Goal: Task Accomplishment & Management: Manage account settings

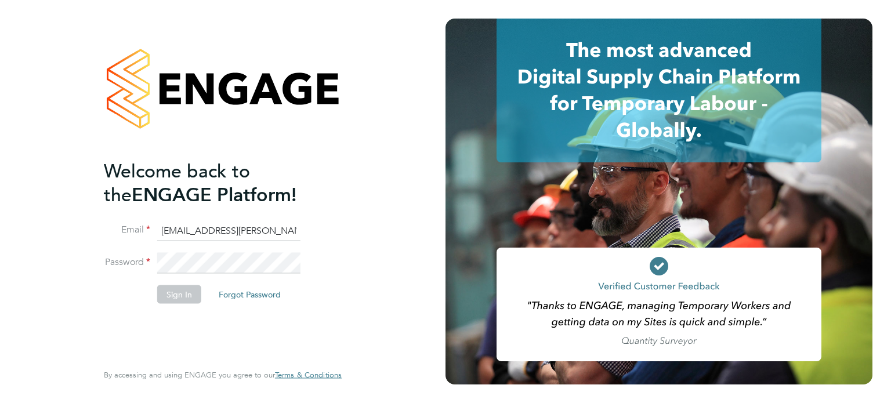
click at [178, 234] on input "emma.wells@randstad.co.uk" at bounding box center [228, 230] width 143 height 21
type input "labourdeskmslv@randstadcpe.com"
click at [175, 301] on button "Sign In" at bounding box center [179, 294] width 44 height 19
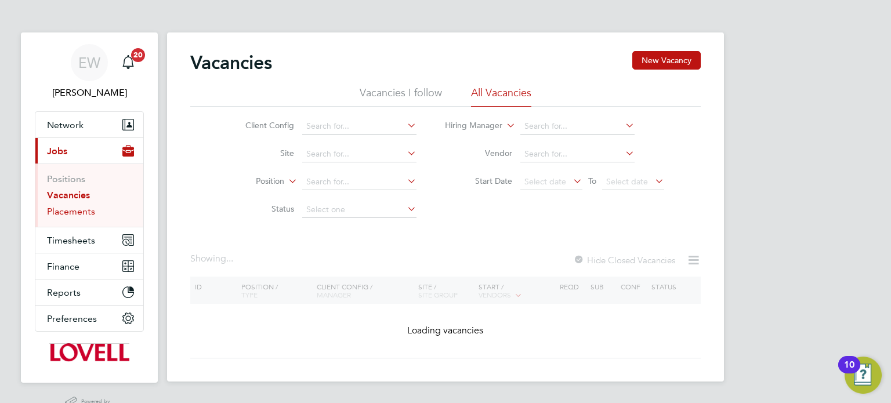
click at [81, 212] on link "Placements" at bounding box center [71, 211] width 48 height 11
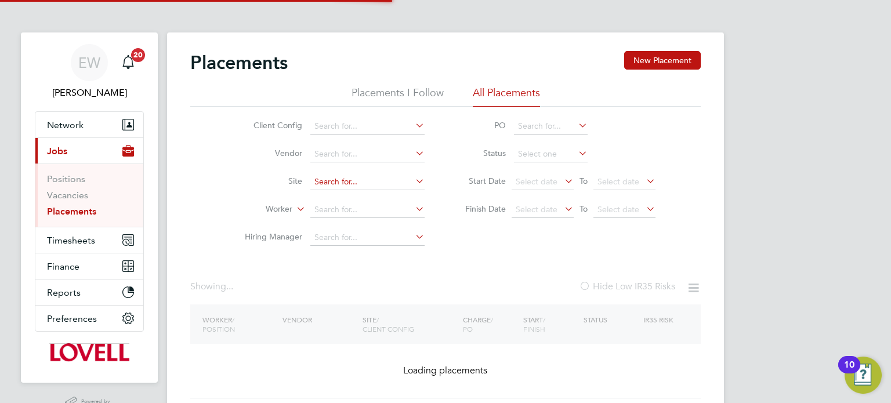
click at [336, 184] on input at bounding box center [367, 182] width 114 height 16
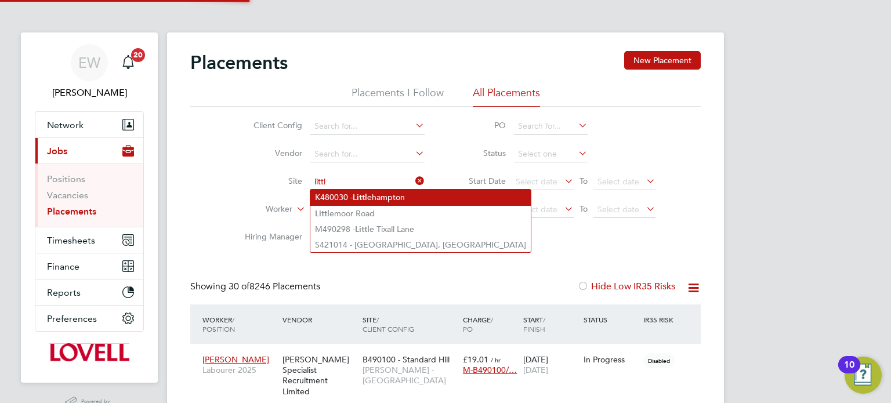
click at [345, 194] on li "K480030 - Littl ehampton" at bounding box center [420, 198] width 220 height 16
type input "K480030 - [GEOGRAPHIC_DATA]"
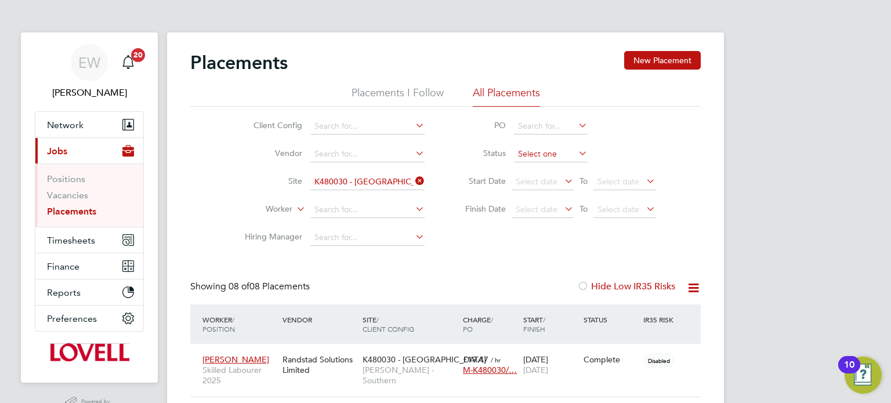
click at [541, 154] on input at bounding box center [551, 154] width 74 height 16
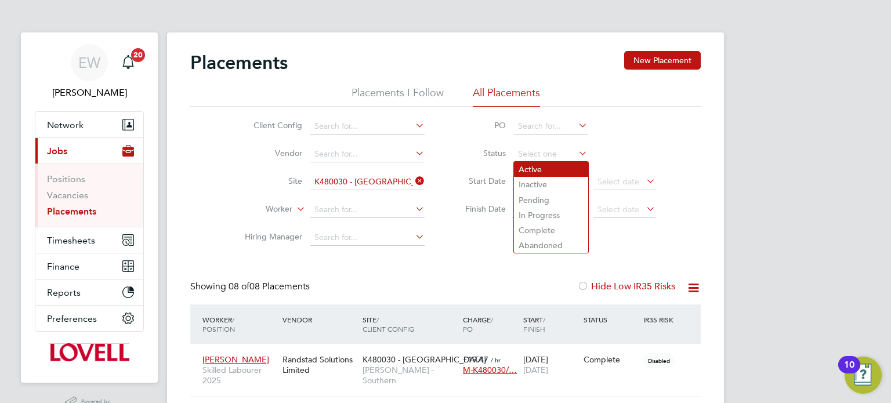
click at [538, 164] on li "Active" at bounding box center [551, 169] width 74 height 15
type input "Active"
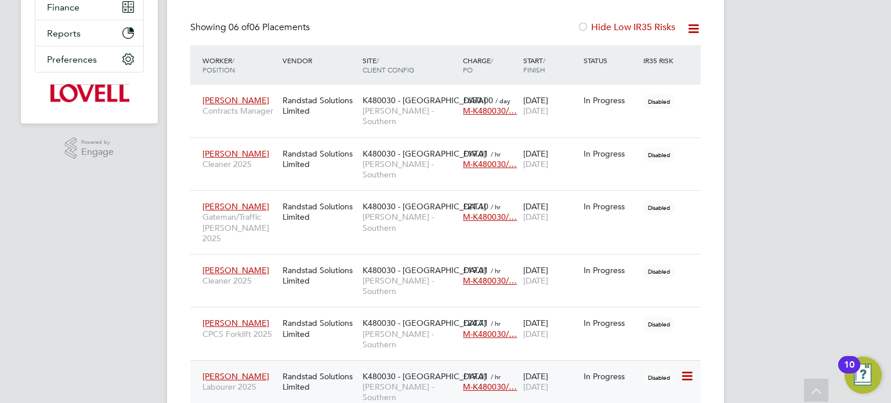
click at [426, 382] on span "[PERSON_NAME] - Southern" at bounding box center [410, 392] width 95 height 21
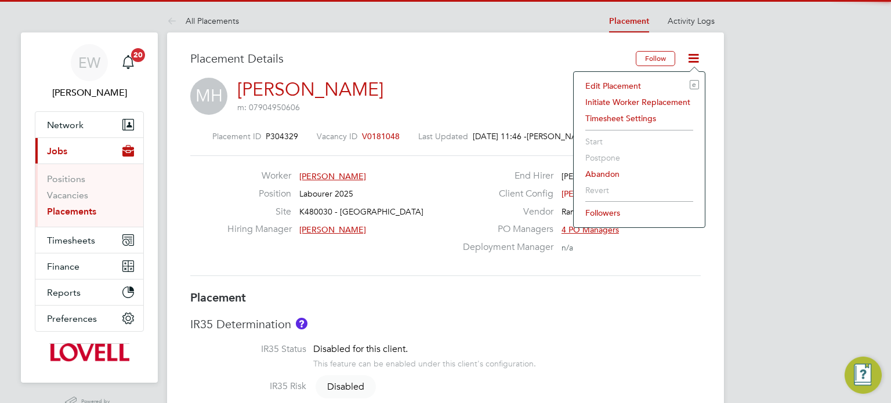
click at [628, 81] on li "Edit Placement e" at bounding box center [640, 86] width 120 height 16
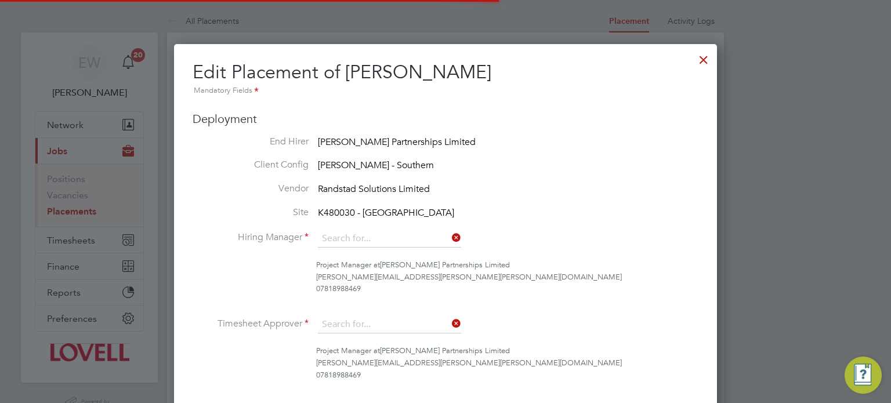
type input "[PERSON_NAME]"
type input "Ryan Gill"
type input "22 Sep 2025"
type input "03 Oct 2025"
type input "08:00"
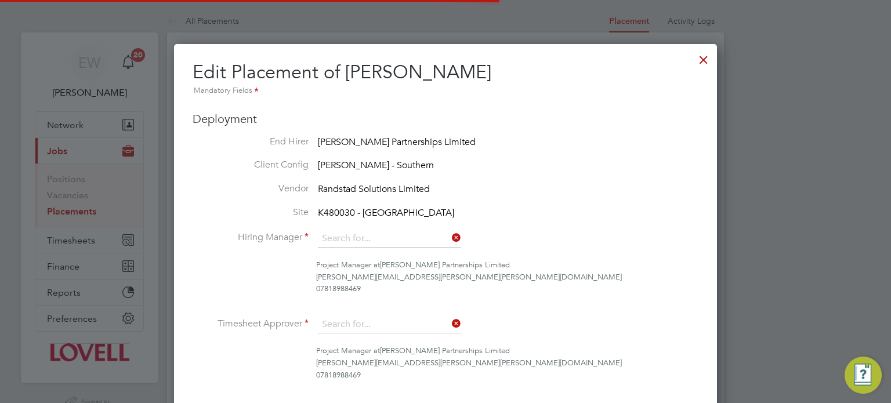
type input "17:00"
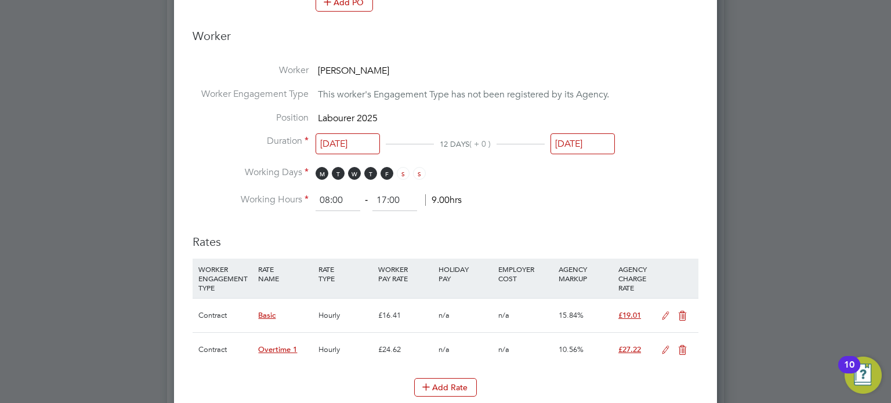
click at [587, 148] on input "[DATE]" at bounding box center [583, 143] width 64 height 21
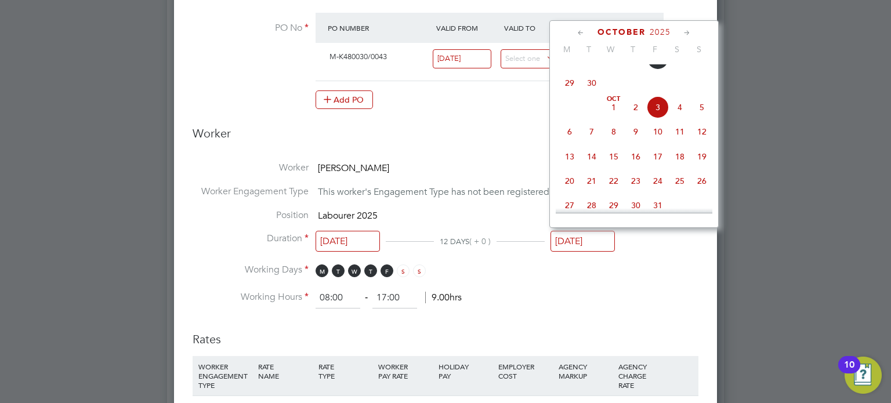
click at [658, 70] on span "26" at bounding box center [658, 59] width 22 height 22
type input "[DATE]"
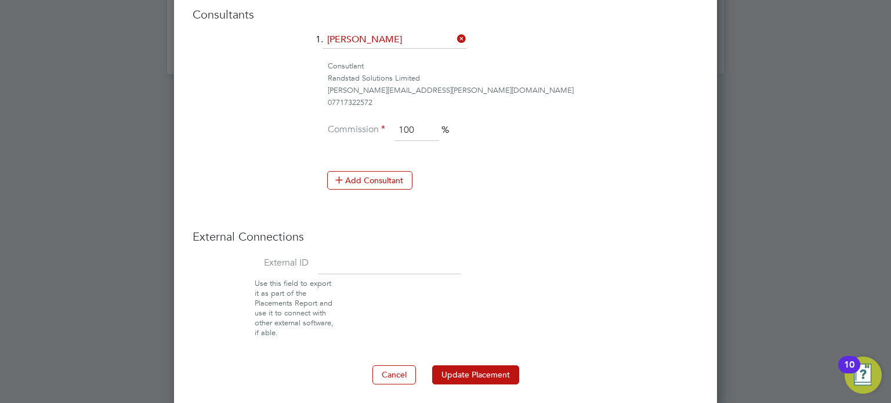
click at [495, 371] on button "Update Placement" at bounding box center [475, 374] width 87 height 19
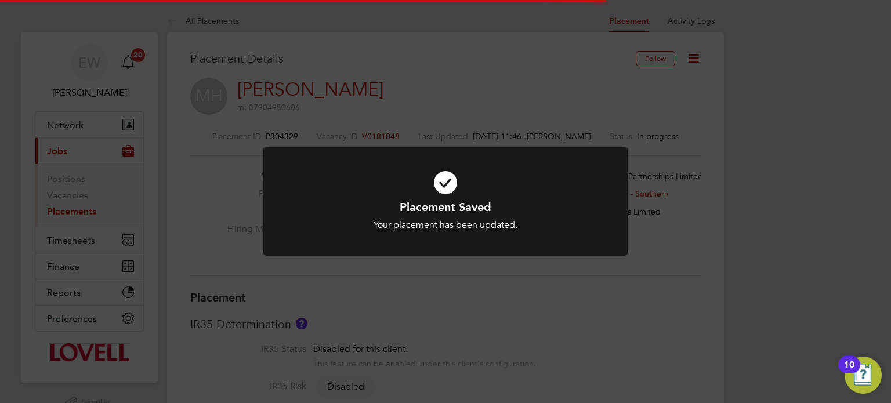
click at [755, 239] on div "Placement Saved Your placement has been updated. Cancel Okay" at bounding box center [445, 201] width 891 height 403
